Goal: Transaction & Acquisition: Purchase product/service

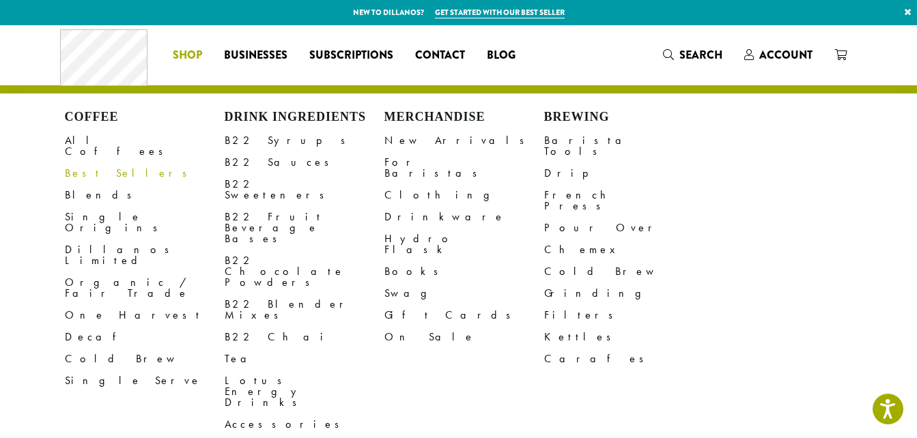
click at [95, 163] on link "Best Sellers" at bounding box center [145, 174] width 160 height 22
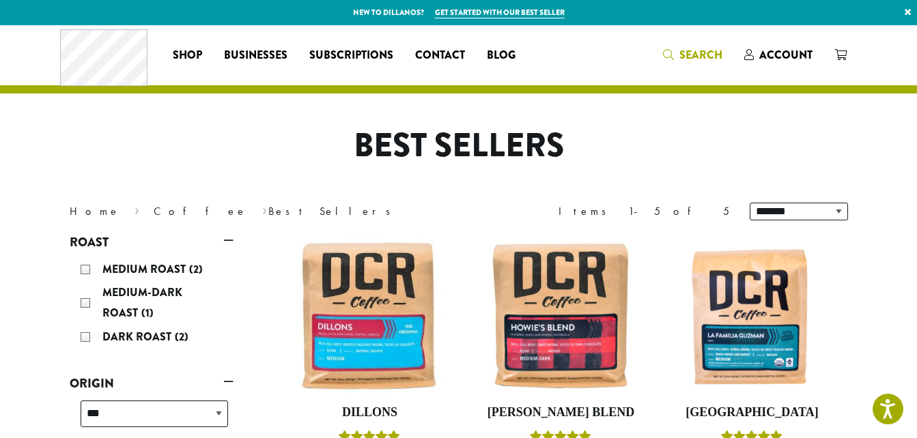
click at [697, 52] on span "Search" at bounding box center [701, 55] width 43 height 16
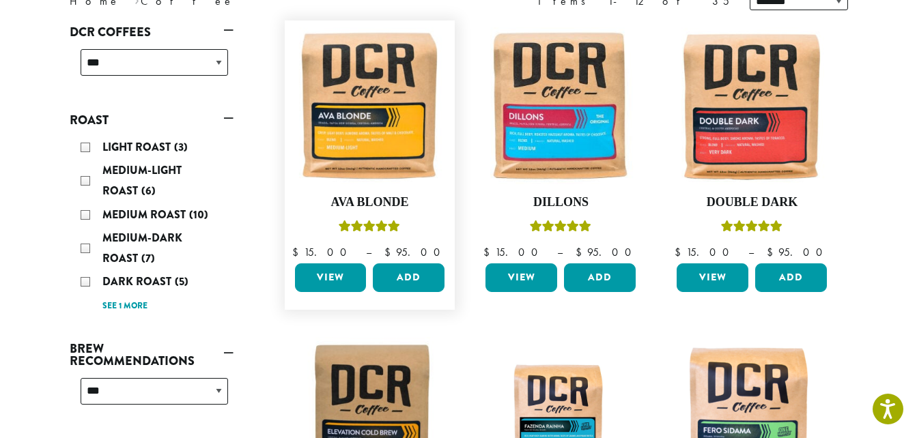
scroll to position [205, 0]
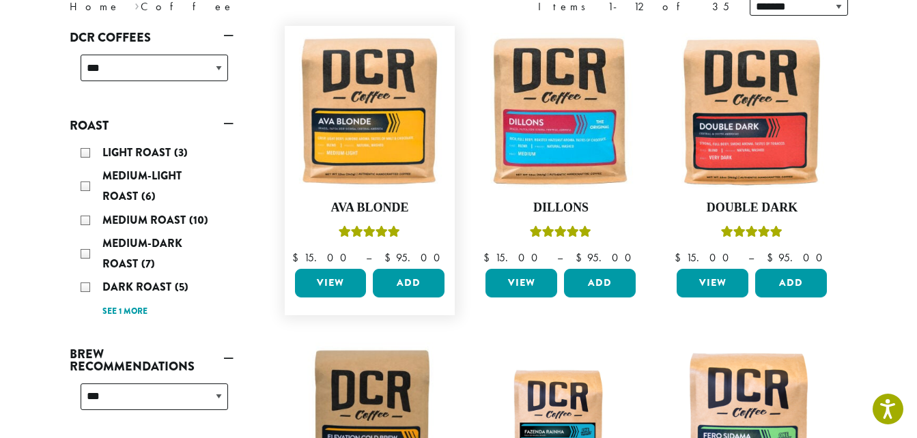
click at [324, 275] on link "View" at bounding box center [331, 283] width 72 height 29
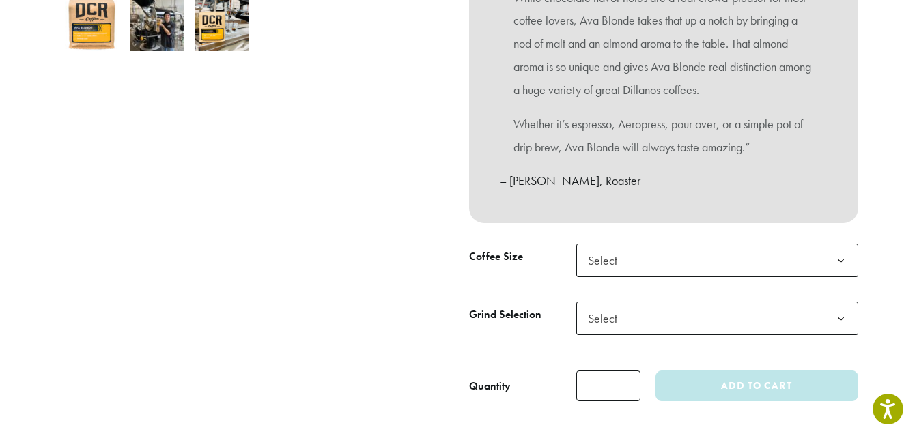
scroll to position [546, 0]
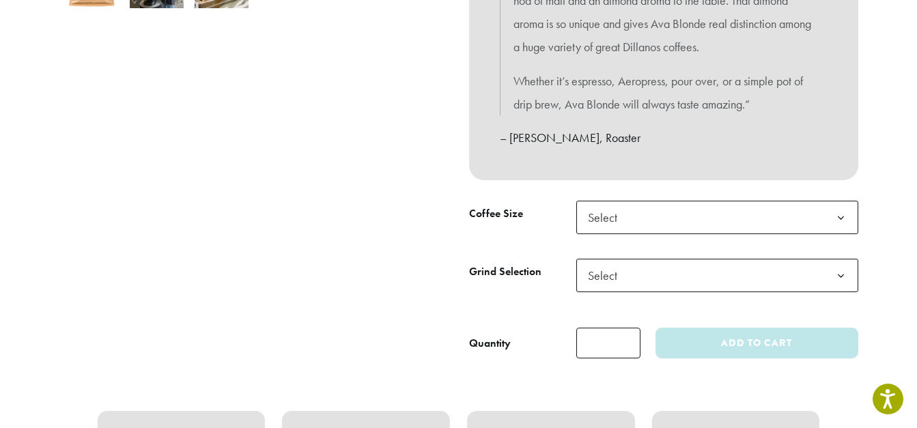
click at [839, 215] on b at bounding box center [840, 217] width 33 height 33
select select "**********"
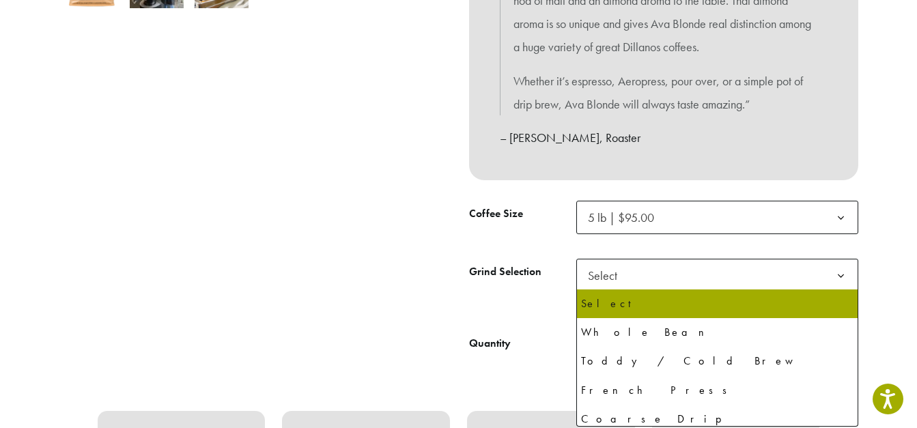
click at [843, 273] on b at bounding box center [840, 276] width 33 height 33
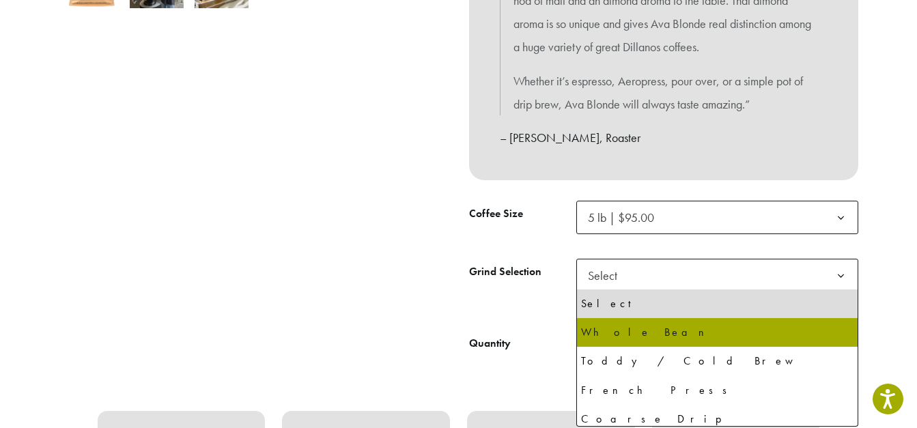
select select "**********"
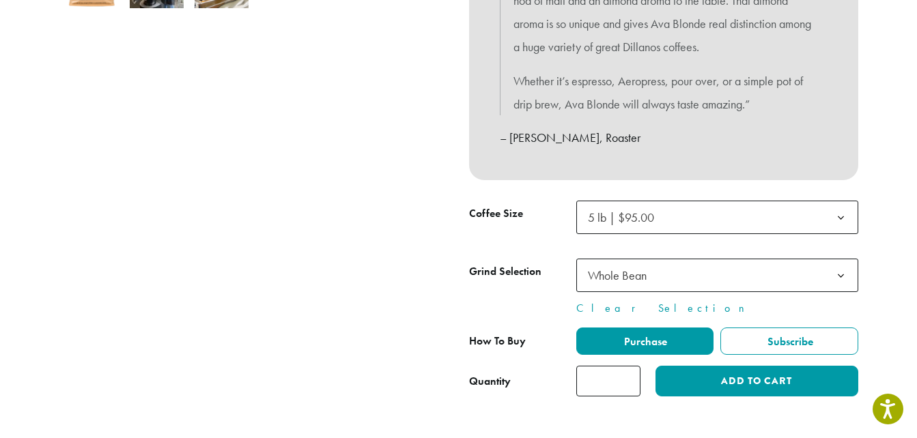
type input "*"
click at [628, 378] on input "*" at bounding box center [608, 381] width 64 height 31
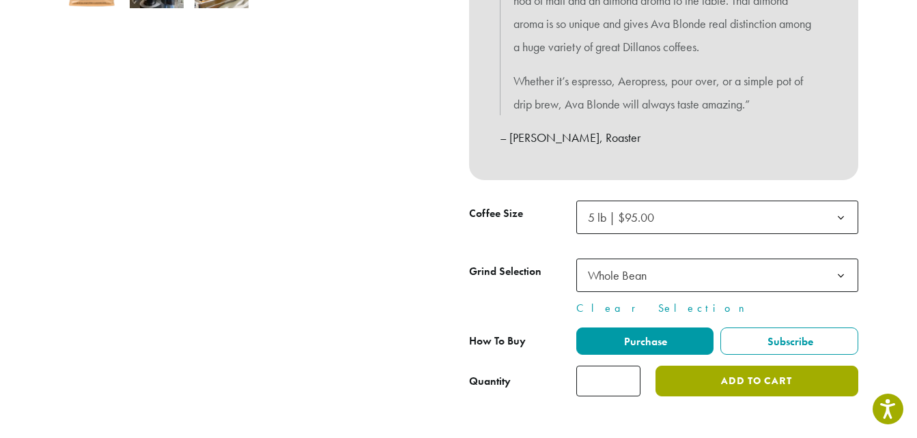
click at [730, 380] on button "Add to cart" at bounding box center [757, 381] width 202 height 31
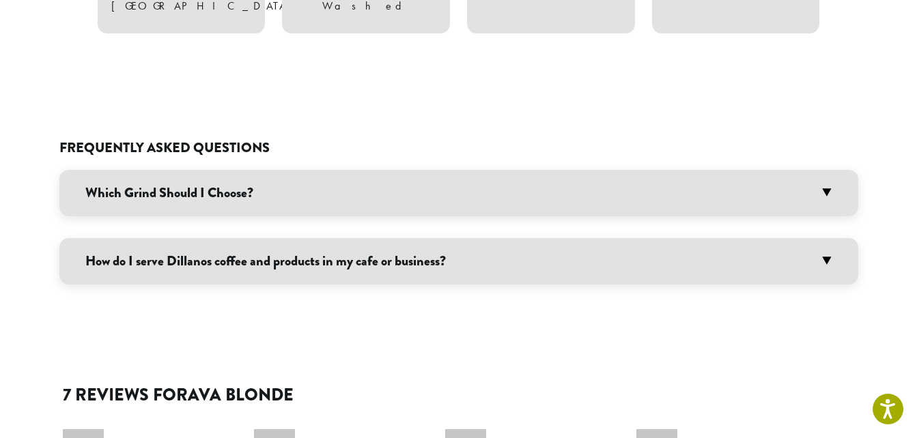
scroll to position [1093, 0]
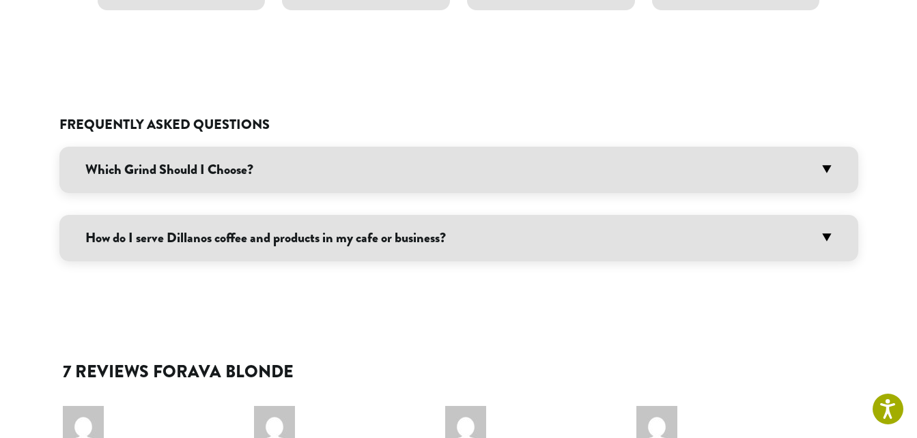
click at [826, 150] on h3 "Which Grind Should I Choose?" at bounding box center [458, 170] width 799 height 46
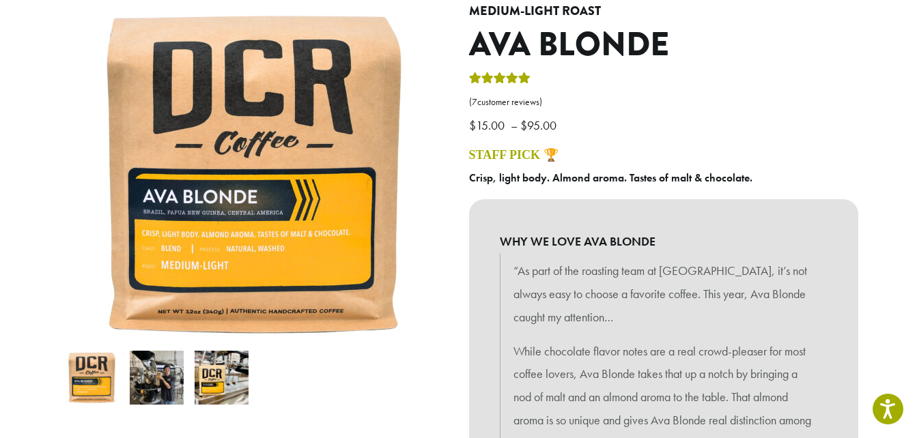
scroll to position [0, 0]
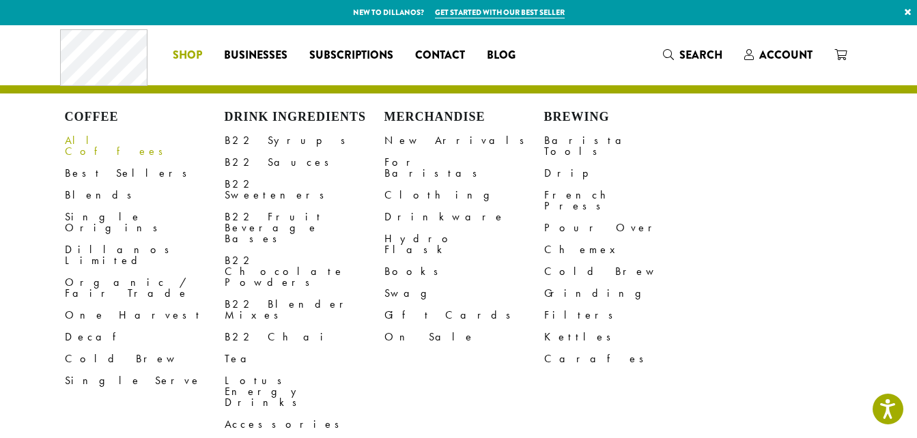
click at [92, 140] on link "All Coffees" at bounding box center [145, 146] width 160 height 33
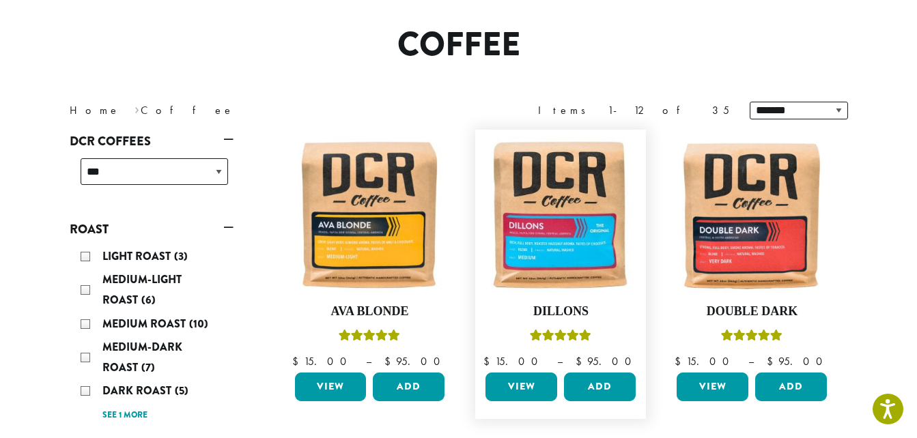
scroll to position [137, 0]
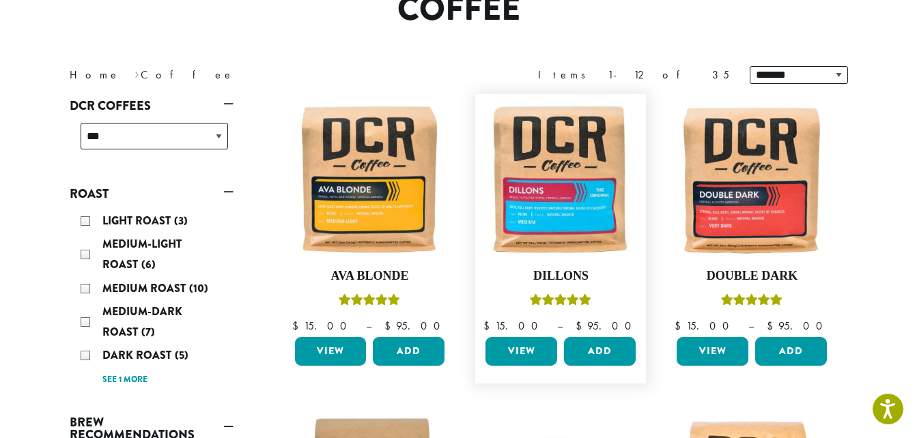
click at [514, 349] on link "View" at bounding box center [522, 351] width 72 height 29
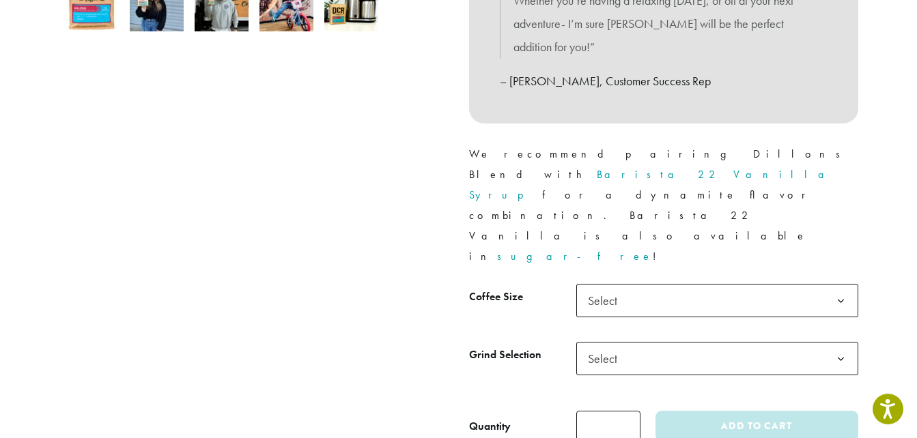
scroll to position [546, 0]
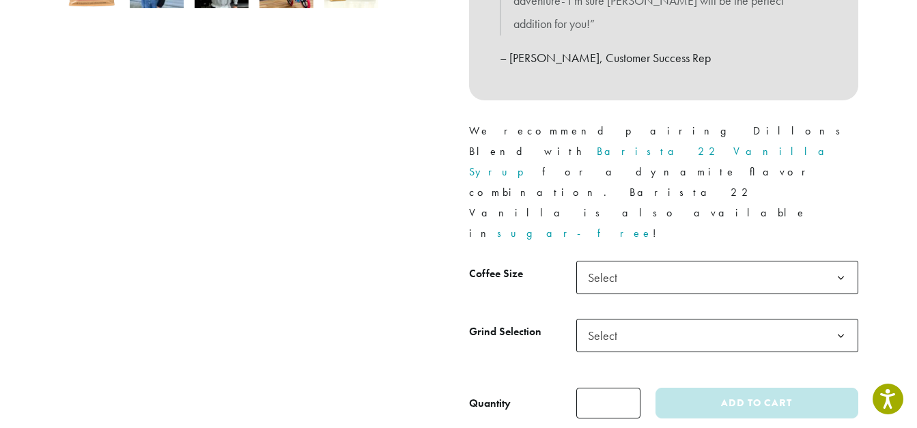
click at [841, 262] on b at bounding box center [840, 278] width 33 height 33
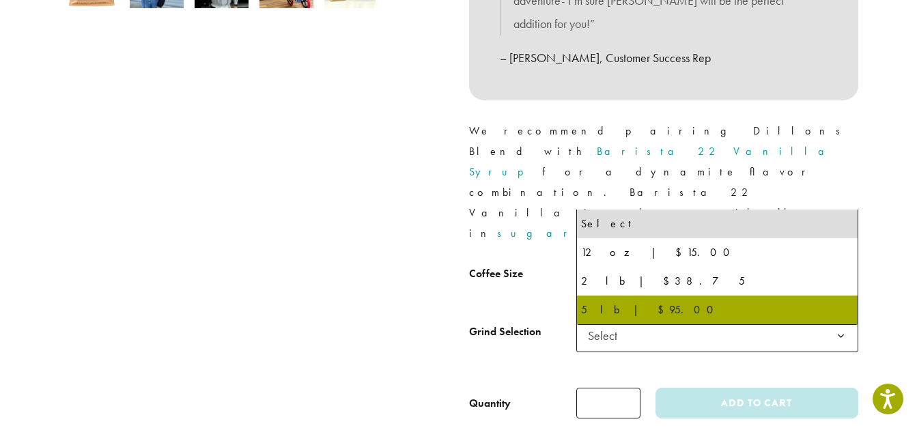
select select "**********"
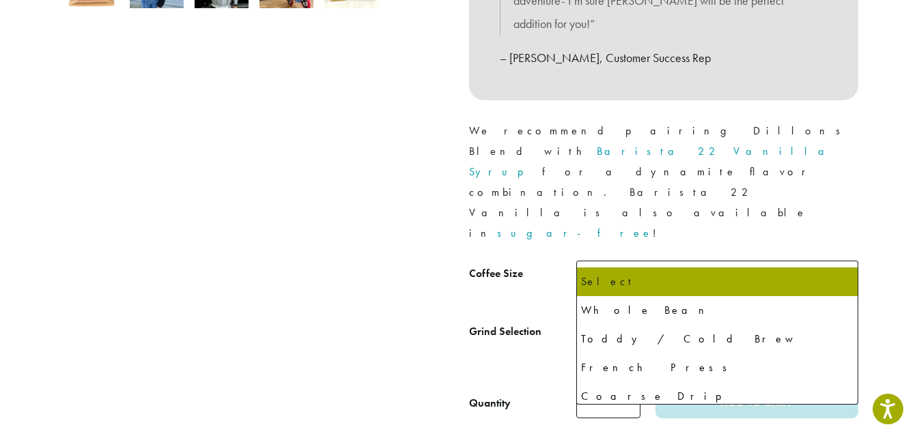
click at [842, 320] on b at bounding box center [840, 336] width 33 height 33
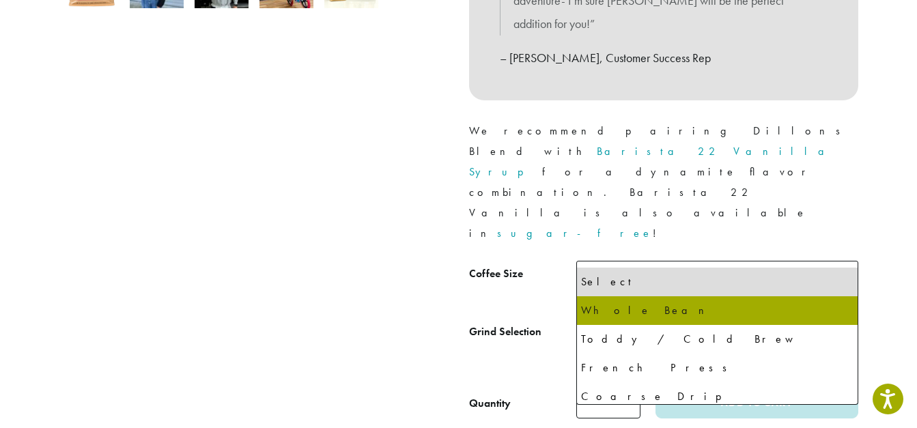
select select "**********"
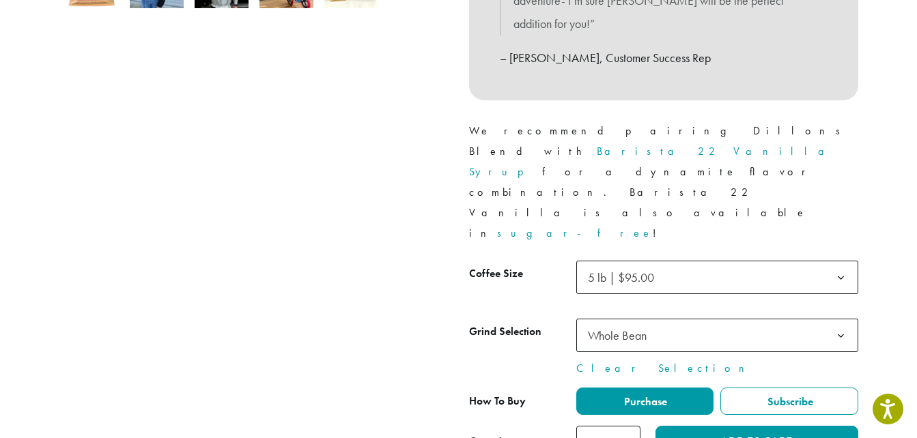
type input "*"
click at [628, 426] on input "*" at bounding box center [608, 441] width 64 height 31
click at [701, 426] on button "Add to cart" at bounding box center [757, 441] width 202 height 31
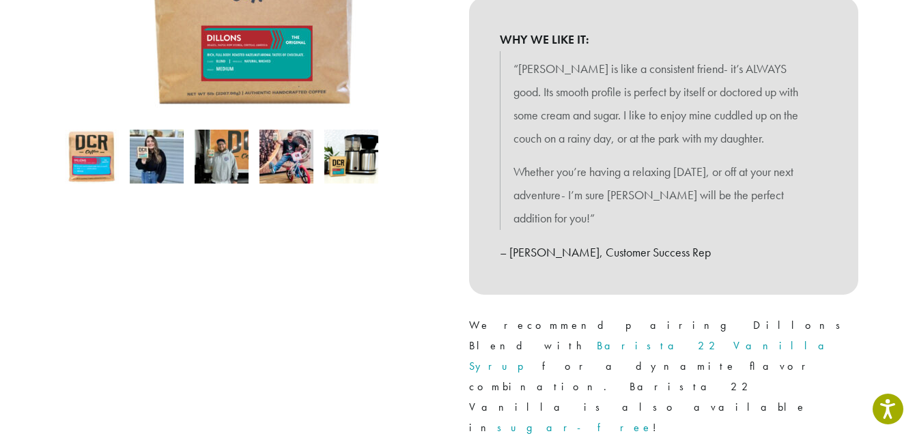
scroll to position [269, 0]
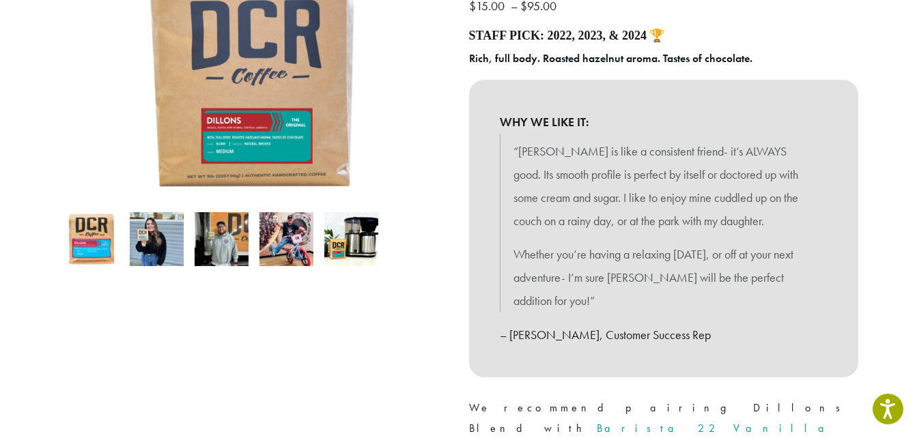
click at [283, 239] on img at bounding box center [287, 239] width 54 height 54
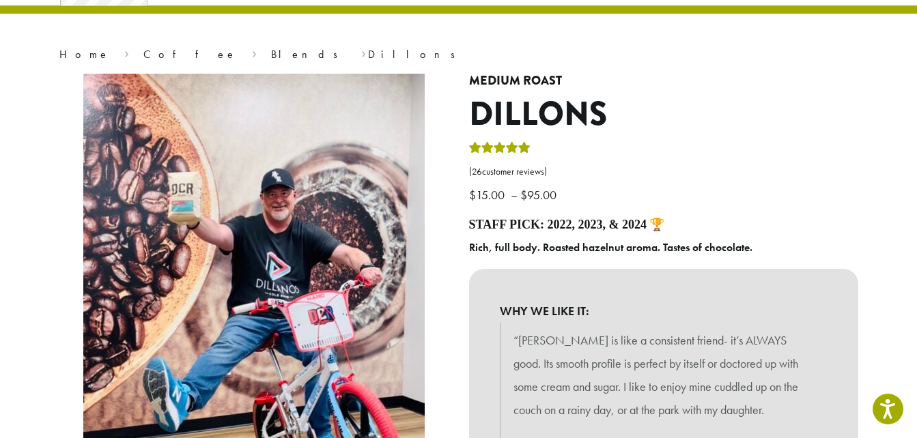
scroll to position [64, 0]
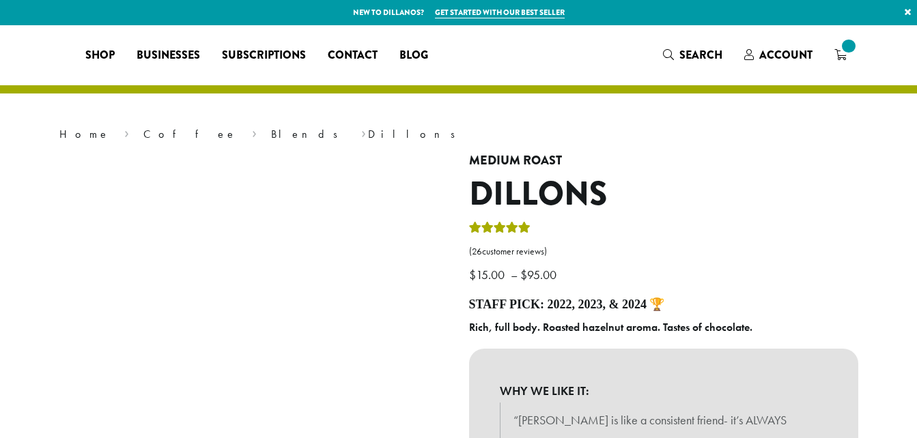
select select "**********"
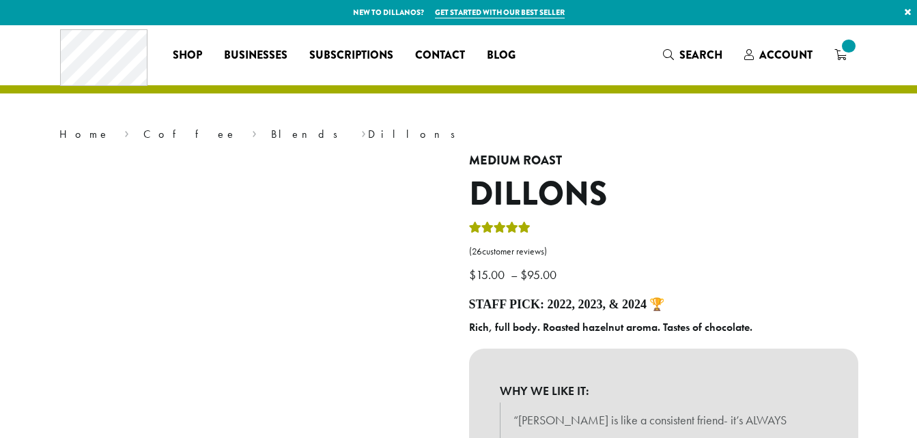
scroll to position [572, 0]
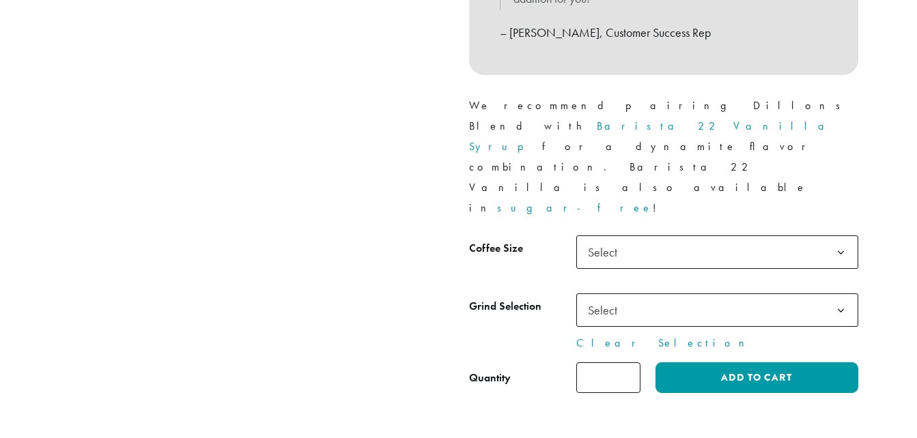
select select "**********"
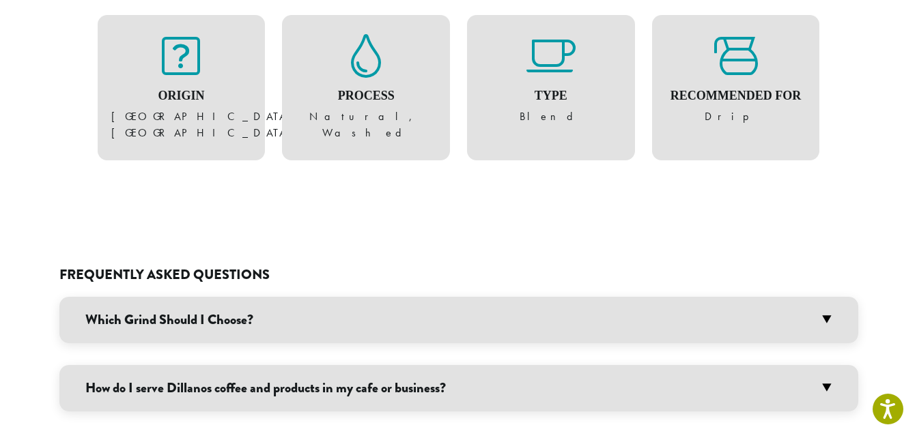
scroll to position [1118, 0]
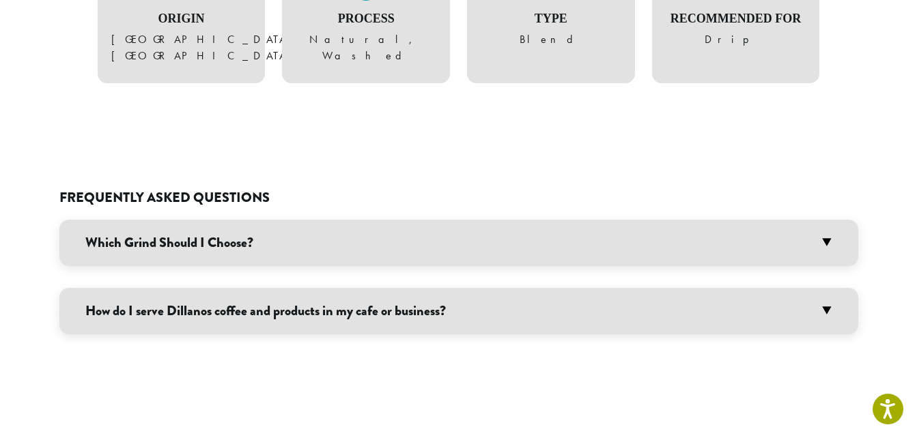
click at [828, 288] on h3 "How do I serve Dillanos coffee and products in my cafe or business?" at bounding box center [458, 311] width 799 height 46
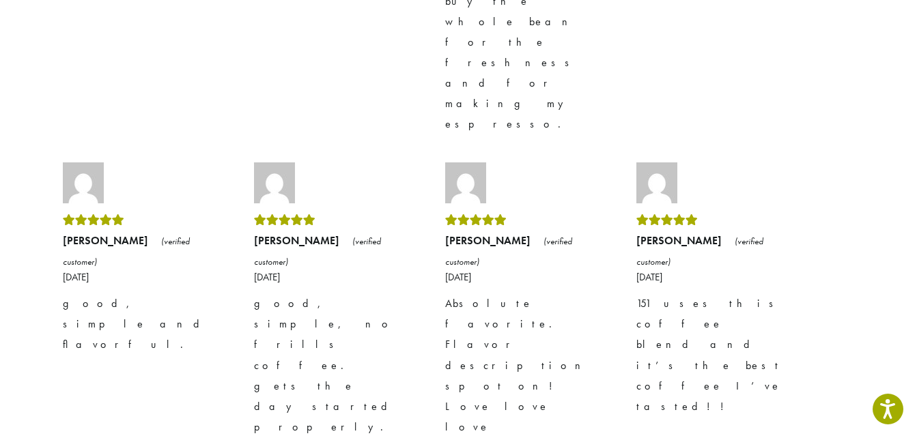
scroll to position [4059, 0]
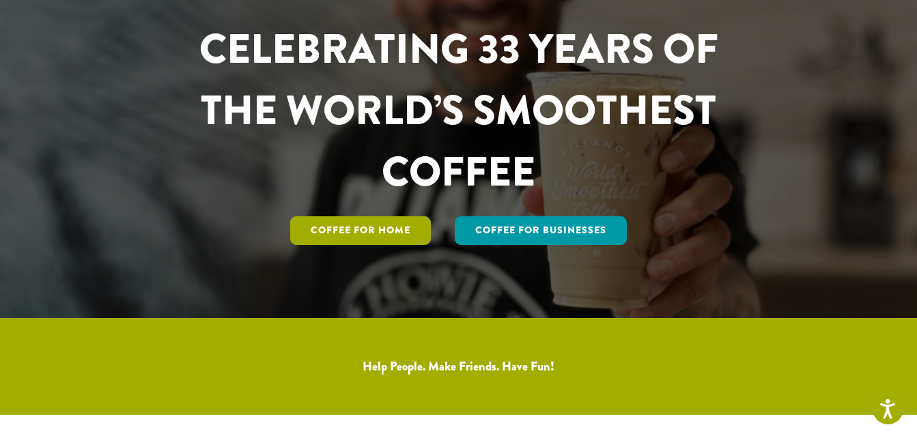
scroll to position [137, 0]
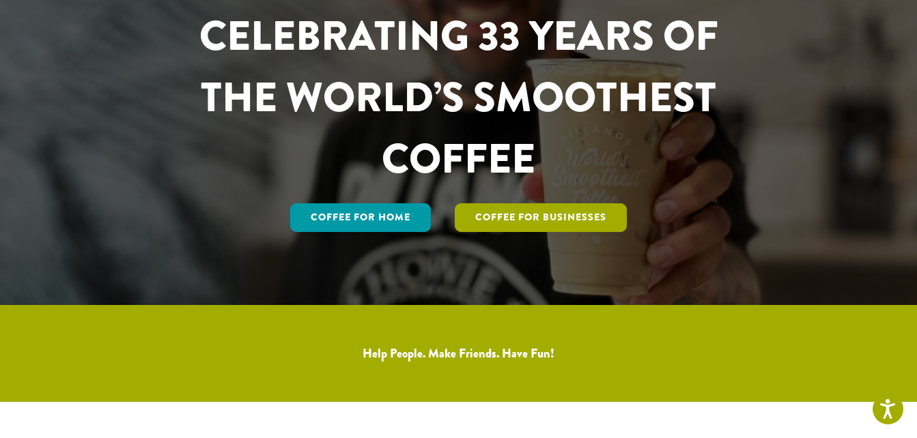
click at [554, 218] on link "Coffee For Businesses" at bounding box center [541, 218] width 172 height 29
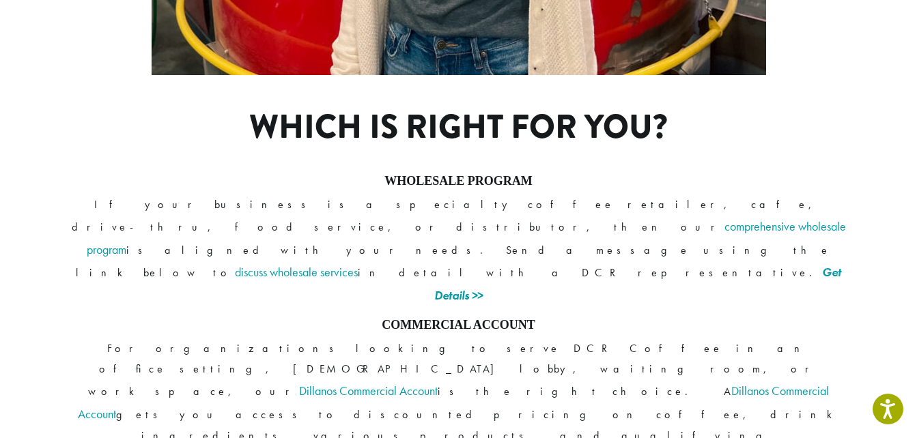
scroll to position [1153, 0]
